Goal: Transaction & Acquisition: Purchase product/service

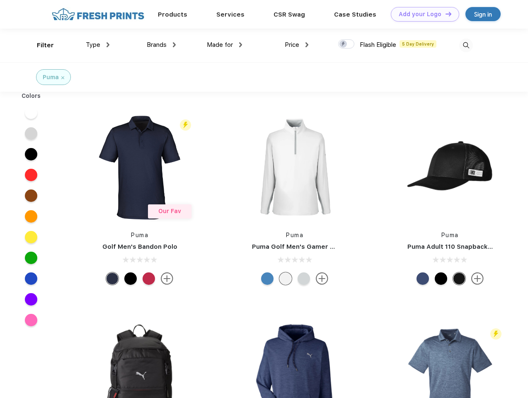
scroll to position [0, 0]
click at [422, 14] on link "Add your Logo Design Tool" at bounding box center [425, 14] width 68 height 15
click at [0, 0] on div "Design Tool" at bounding box center [0, 0] width 0 height 0
click at [445, 14] on link "Add your Logo Design Tool" at bounding box center [425, 14] width 68 height 15
click at [40, 45] on div "Filter" at bounding box center [45, 46] width 17 height 10
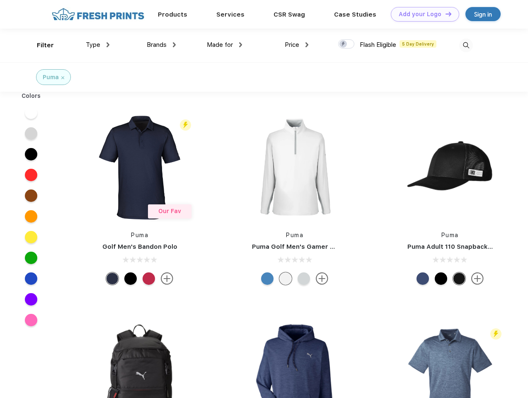
click at [98, 45] on span "Type" at bounding box center [93, 44] width 15 height 7
click at [161, 45] on span "Brands" at bounding box center [157, 44] width 20 height 7
click at [225, 45] on span "Made for" at bounding box center [220, 44] width 26 height 7
click at [297, 45] on span "Price" at bounding box center [292, 44] width 15 height 7
click at [347, 44] on div at bounding box center [346, 43] width 16 height 9
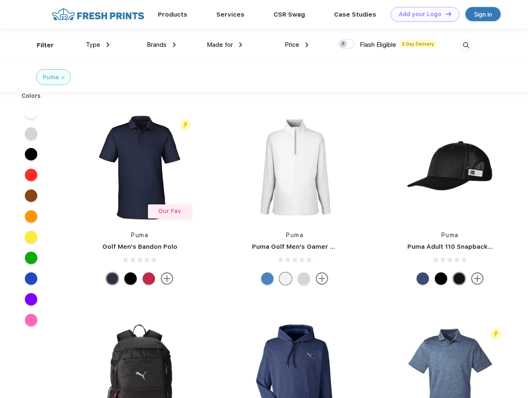
click at [344, 44] on input "checkbox" at bounding box center [340, 41] width 5 height 5
click at [466, 45] on img at bounding box center [467, 46] width 14 height 14
